Goal: Navigation & Orientation: Find specific page/section

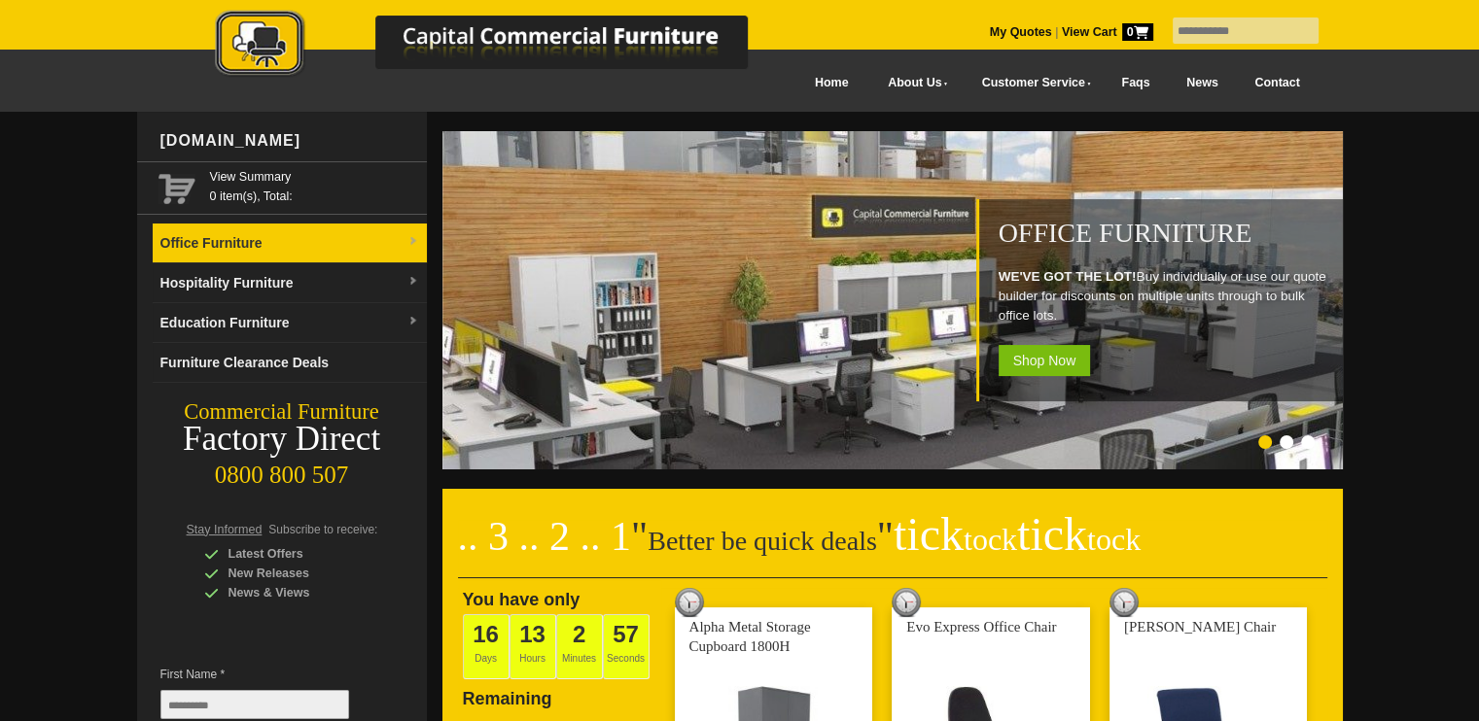
click at [250, 238] on link "Office Furniture" at bounding box center [290, 244] width 274 height 40
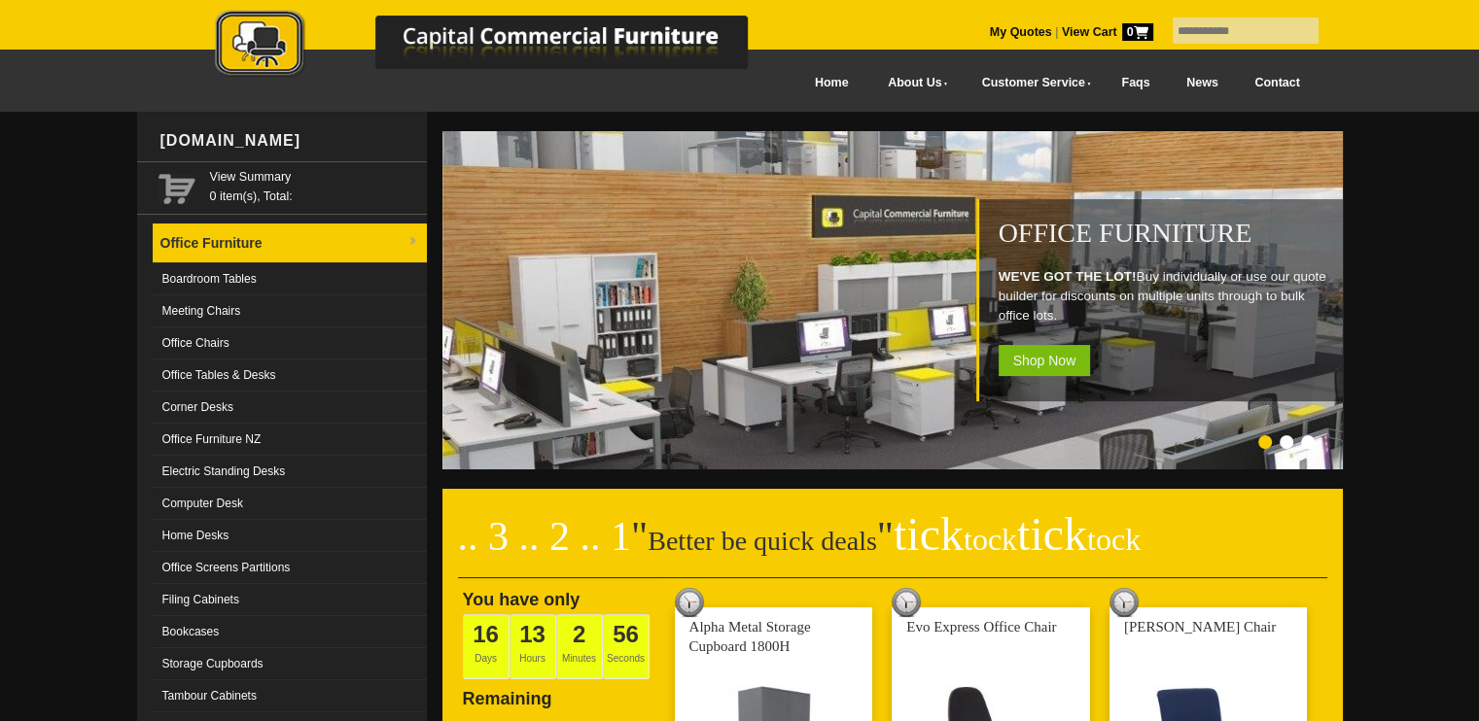
click at [253, 244] on link "Office Furniture" at bounding box center [290, 244] width 274 height 40
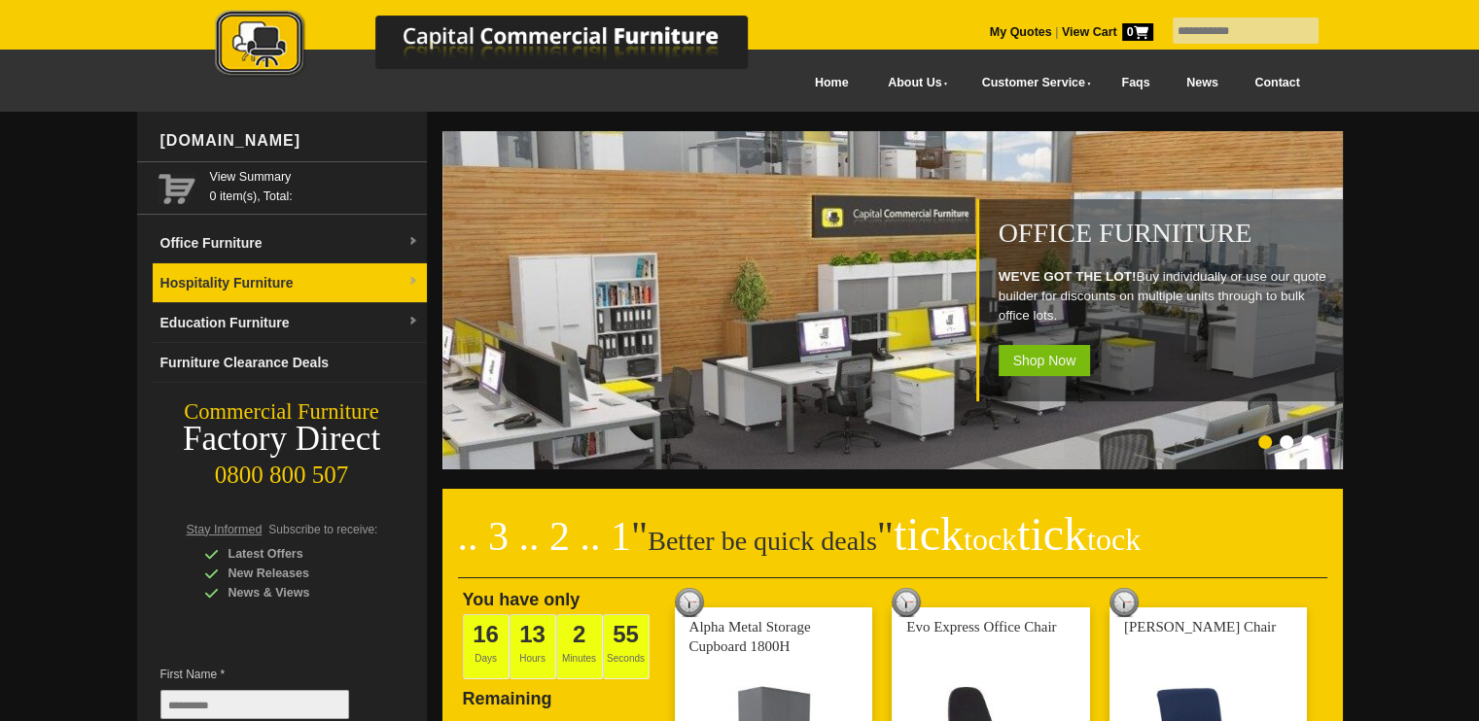
click at [259, 280] on link "Hospitality Furniture" at bounding box center [290, 283] width 274 height 40
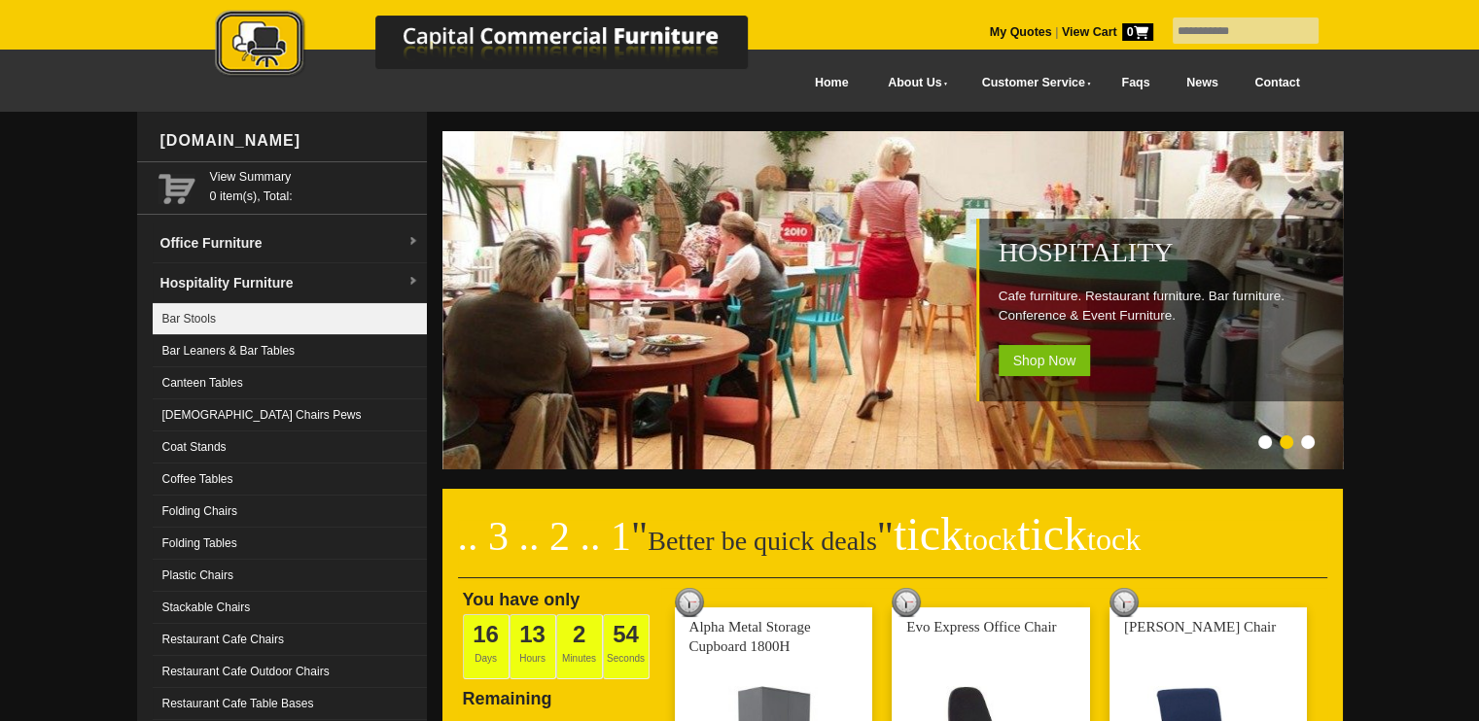
click at [253, 315] on link "Bar Stools" at bounding box center [290, 319] width 274 height 32
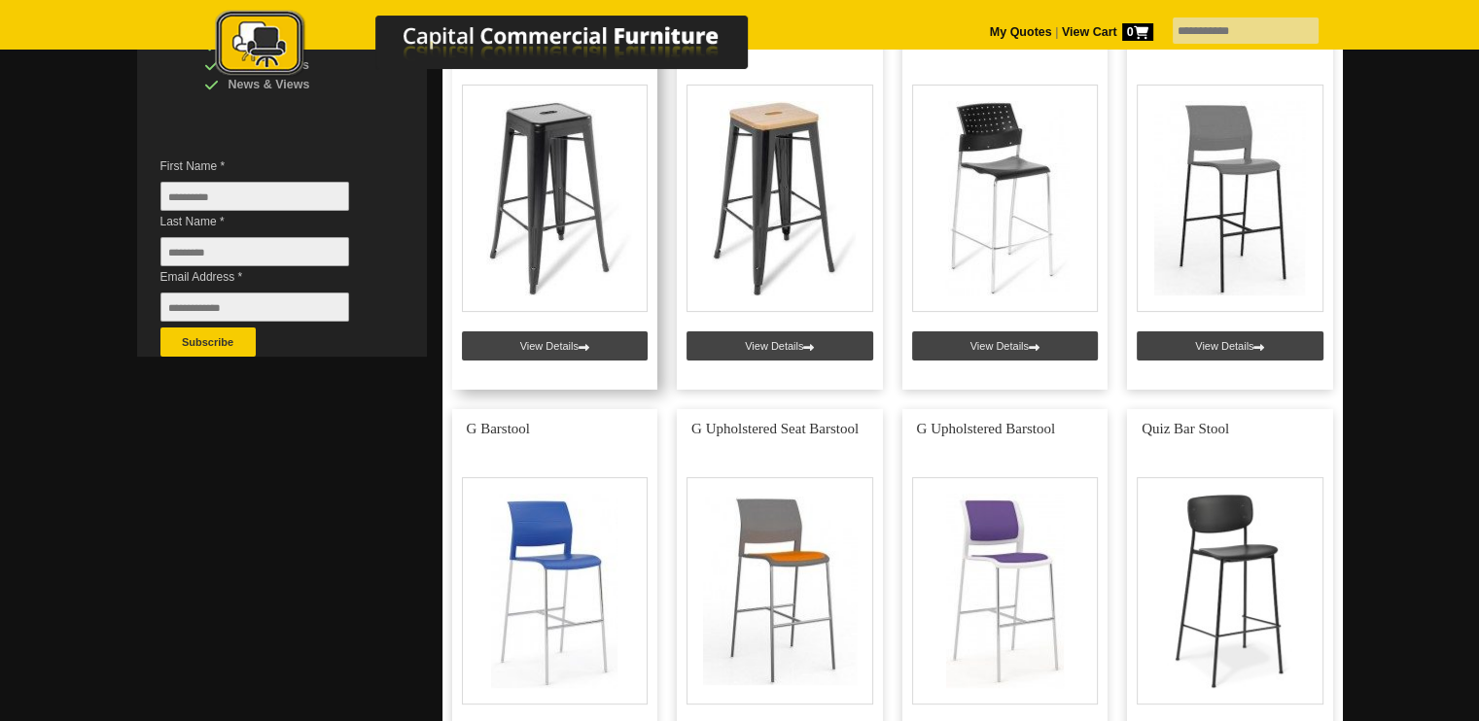
scroll to position [389, 0]
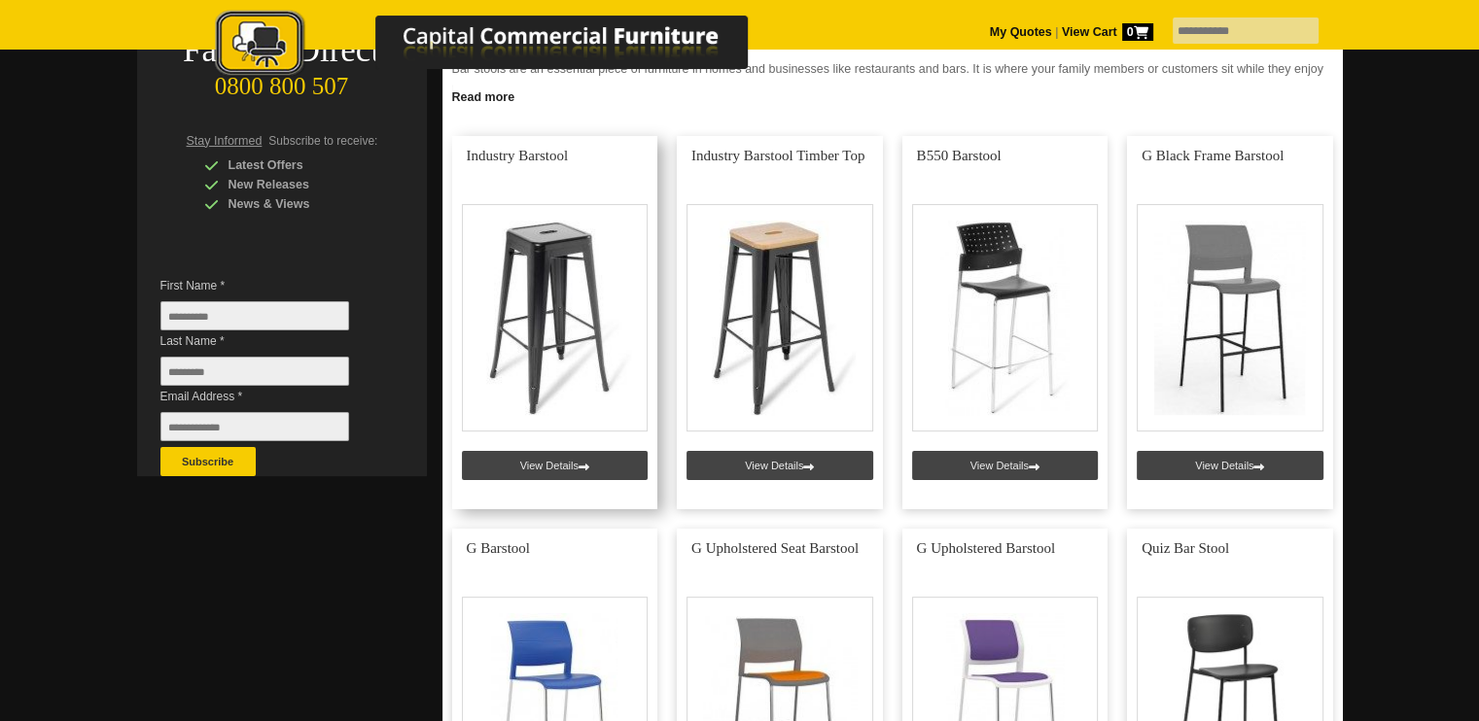
click at [587, 279] on link at bounding box center [555, 322] width 206 height 373
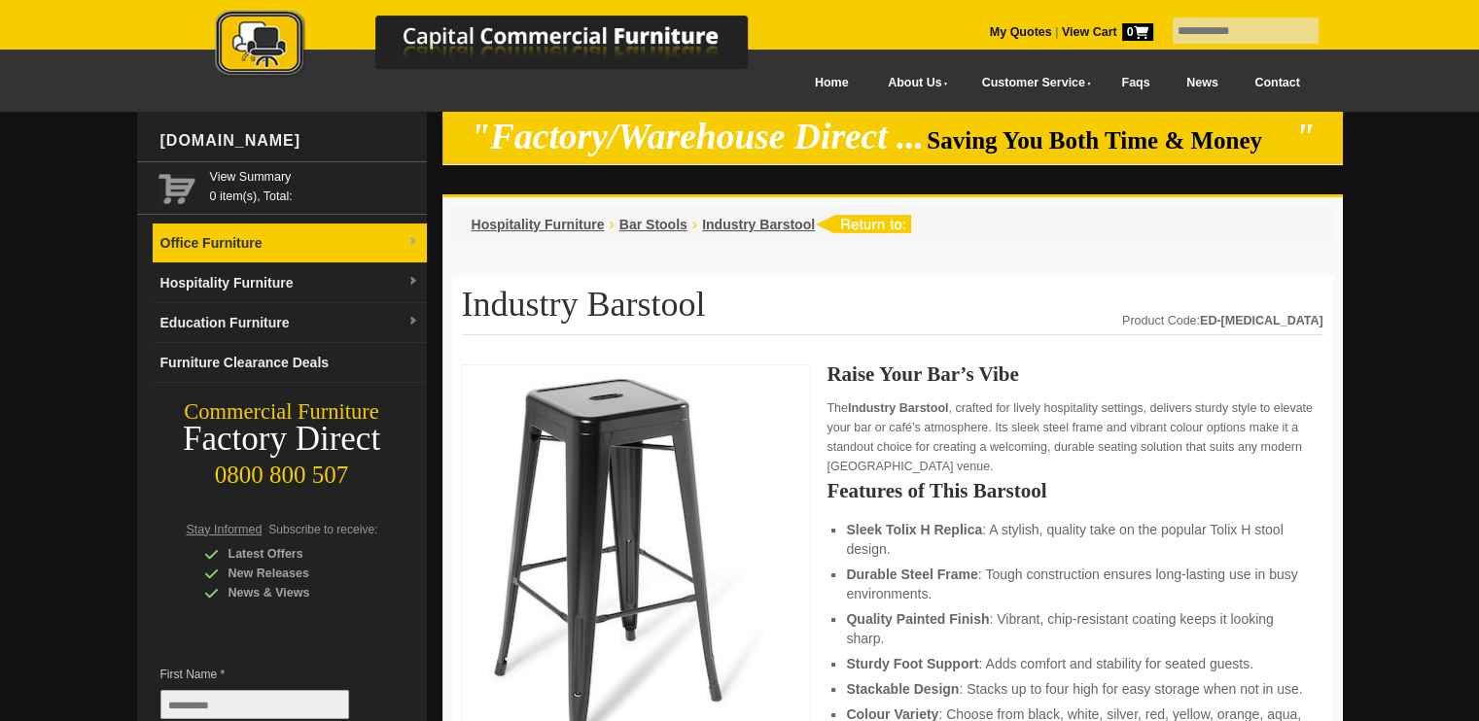
click at [287, 233] on link "Office Furniture" at bounding box center [290, 244] width 274 height 40
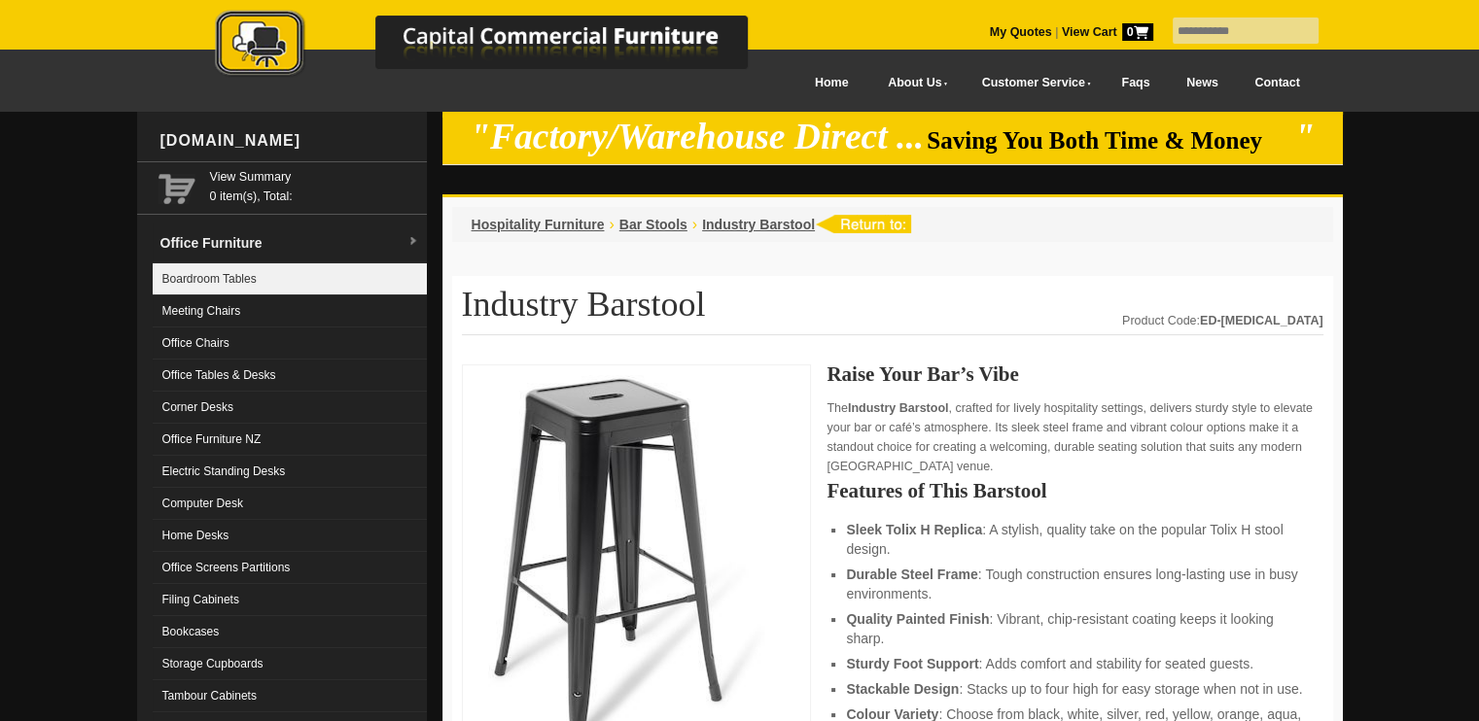
click at [297, 287] on link "Boardroom Tables" at bounding box center [290, 279] width 274 height 32
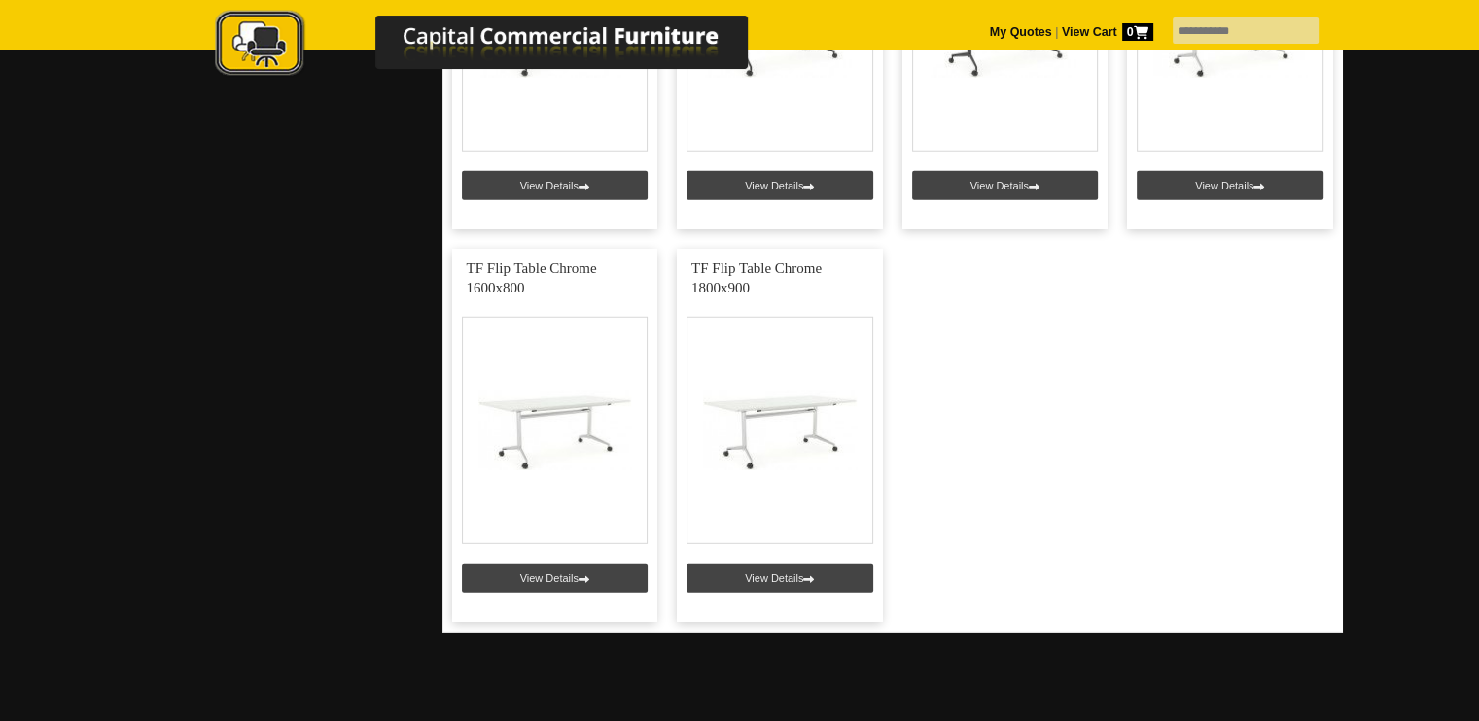
scroll to position [5509, 0]
